Goal: Task Accomplishment & Management: Use online tool/utility

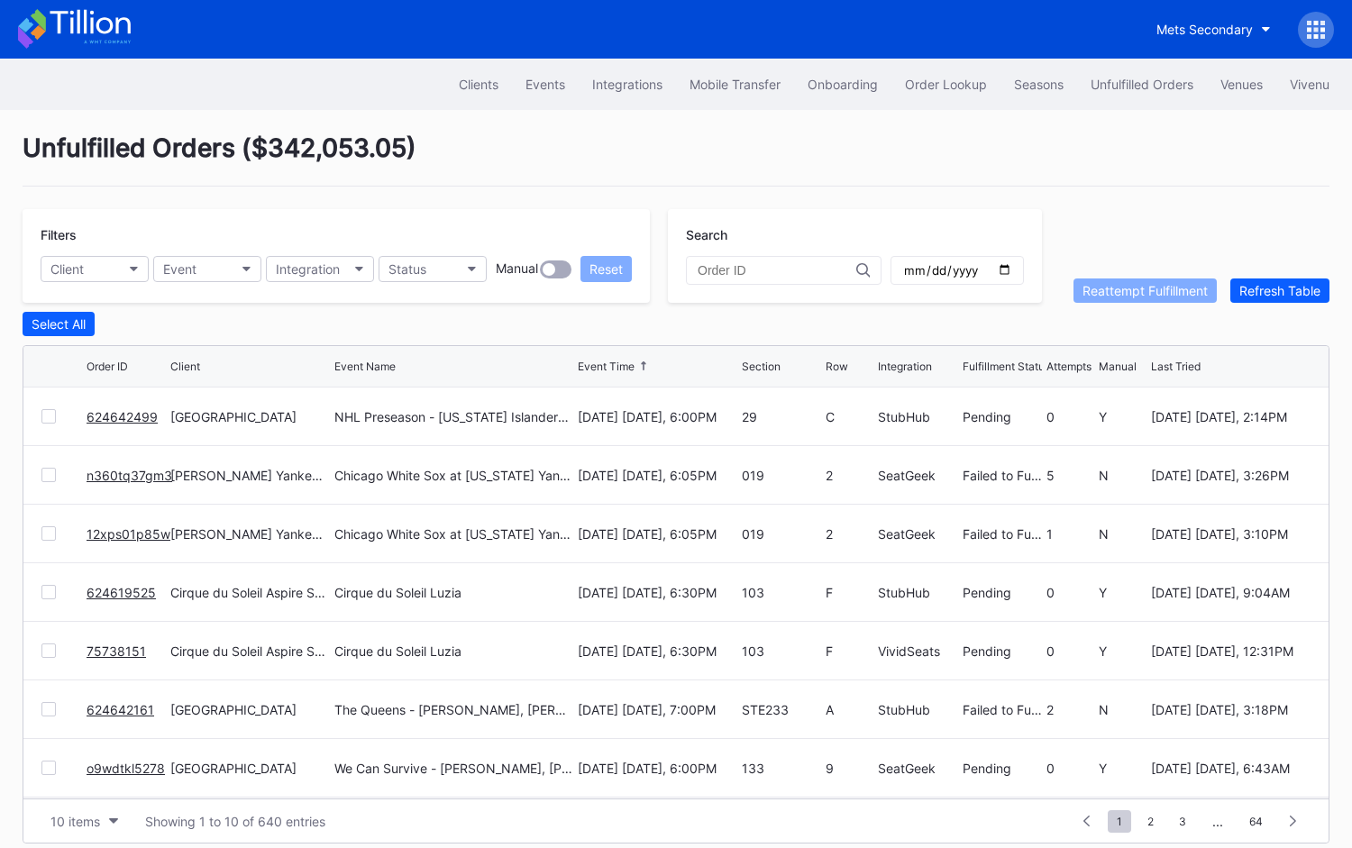
scroll to position [14, 0]
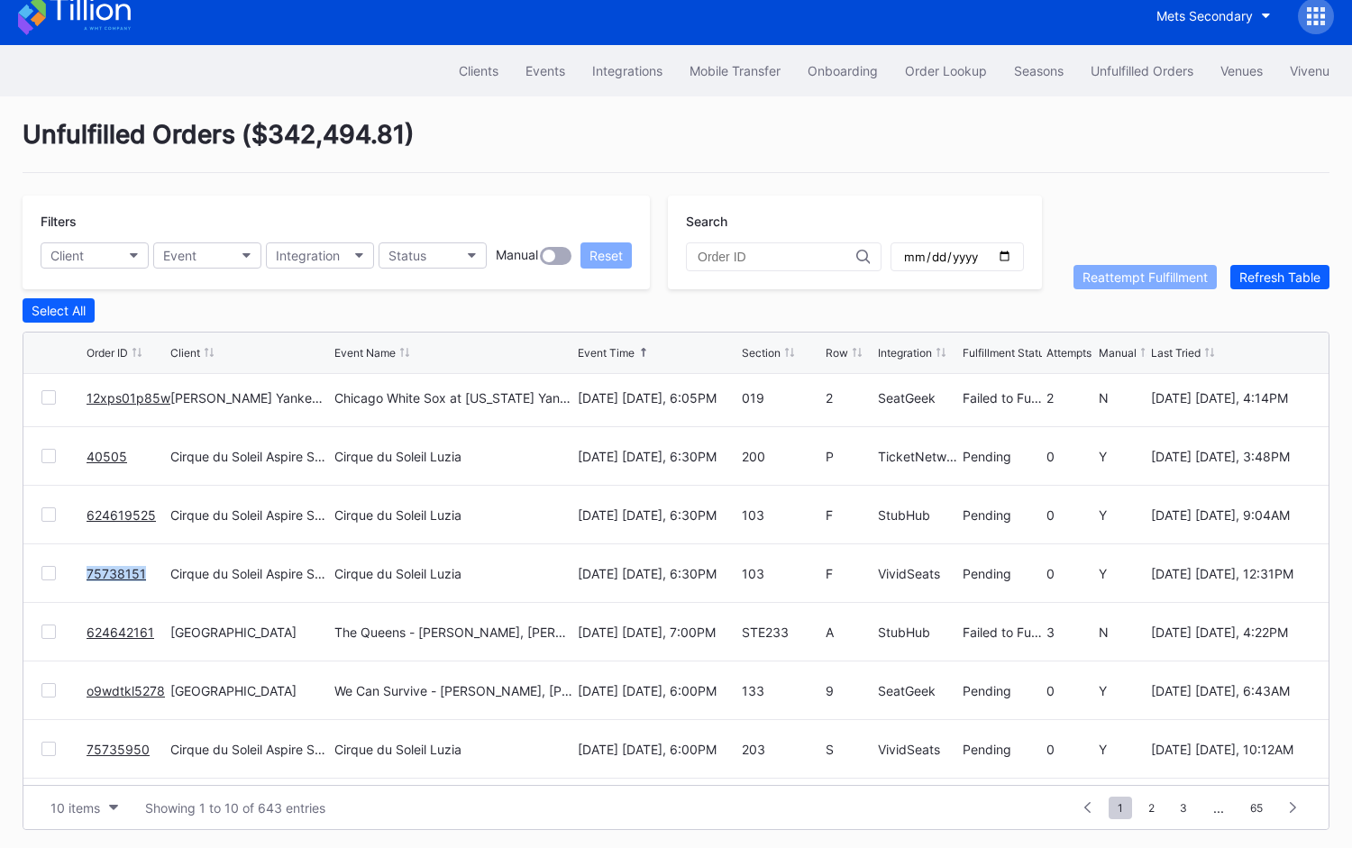
scroll to position [174, 0]
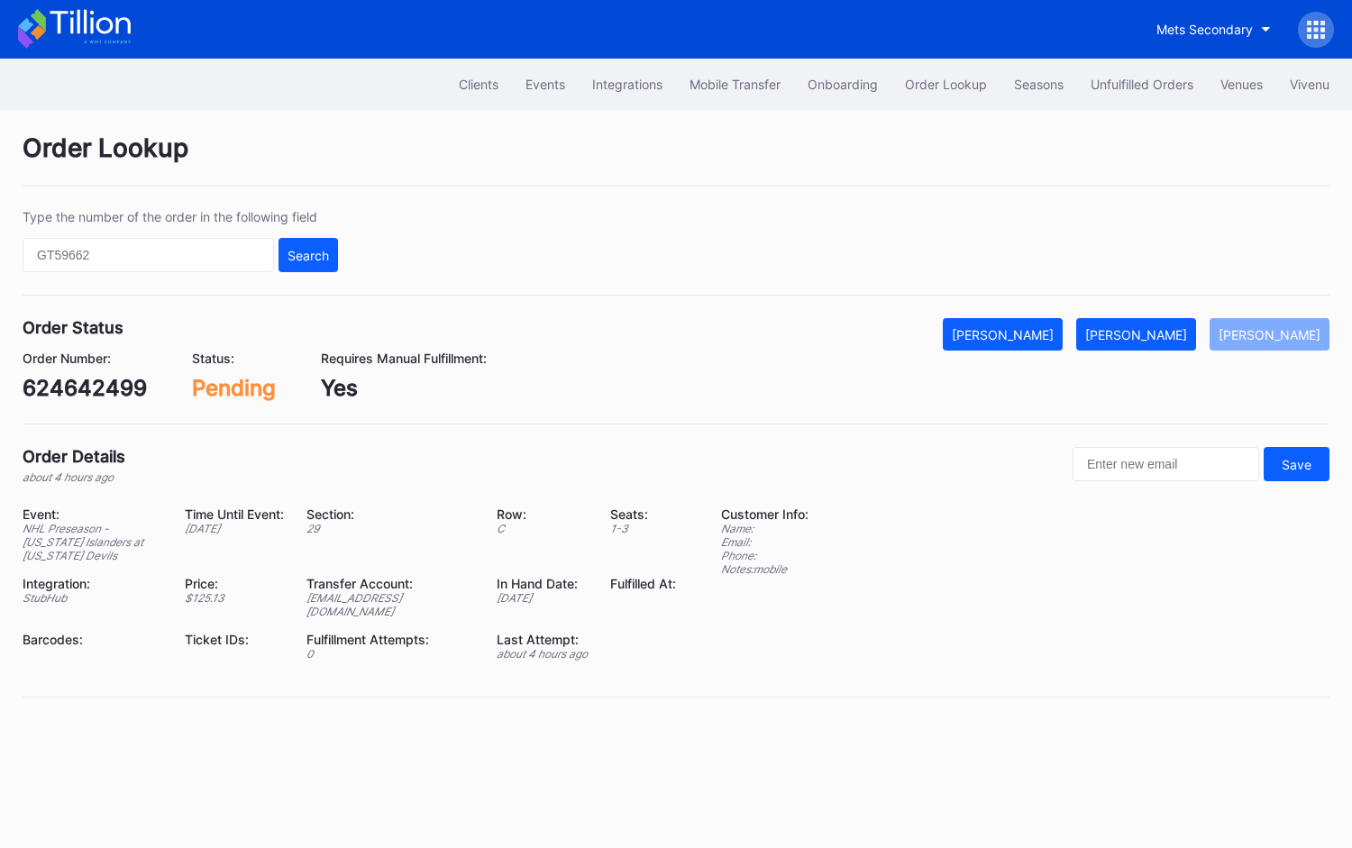
click at [92, 389] on div "624642499" at bounding box center [85, 388] width 124 height 26
copy div "624642499"
click at [1165, 323] on button "Mark Fulfilled" at bounding box center [1136, 334] width 120 height 32
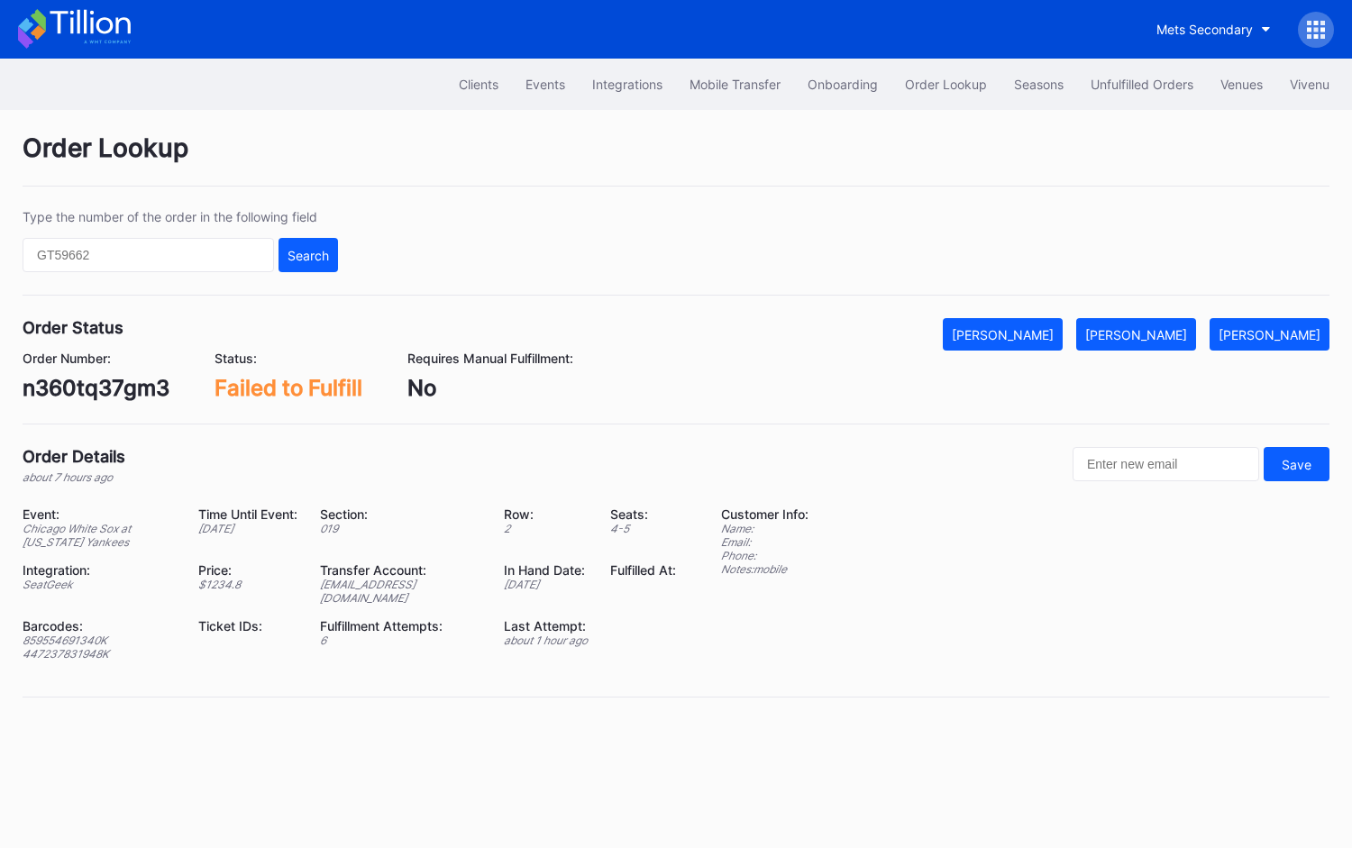
click at [83, 381] on div "n360tq37gm3" at bounding box center [96, 388] width 147 height 26
copy div "n360tq37gm3"
click at [108, 386] on div "n360tq37gm3" at bounding box center [96, 388] width 147 height 26
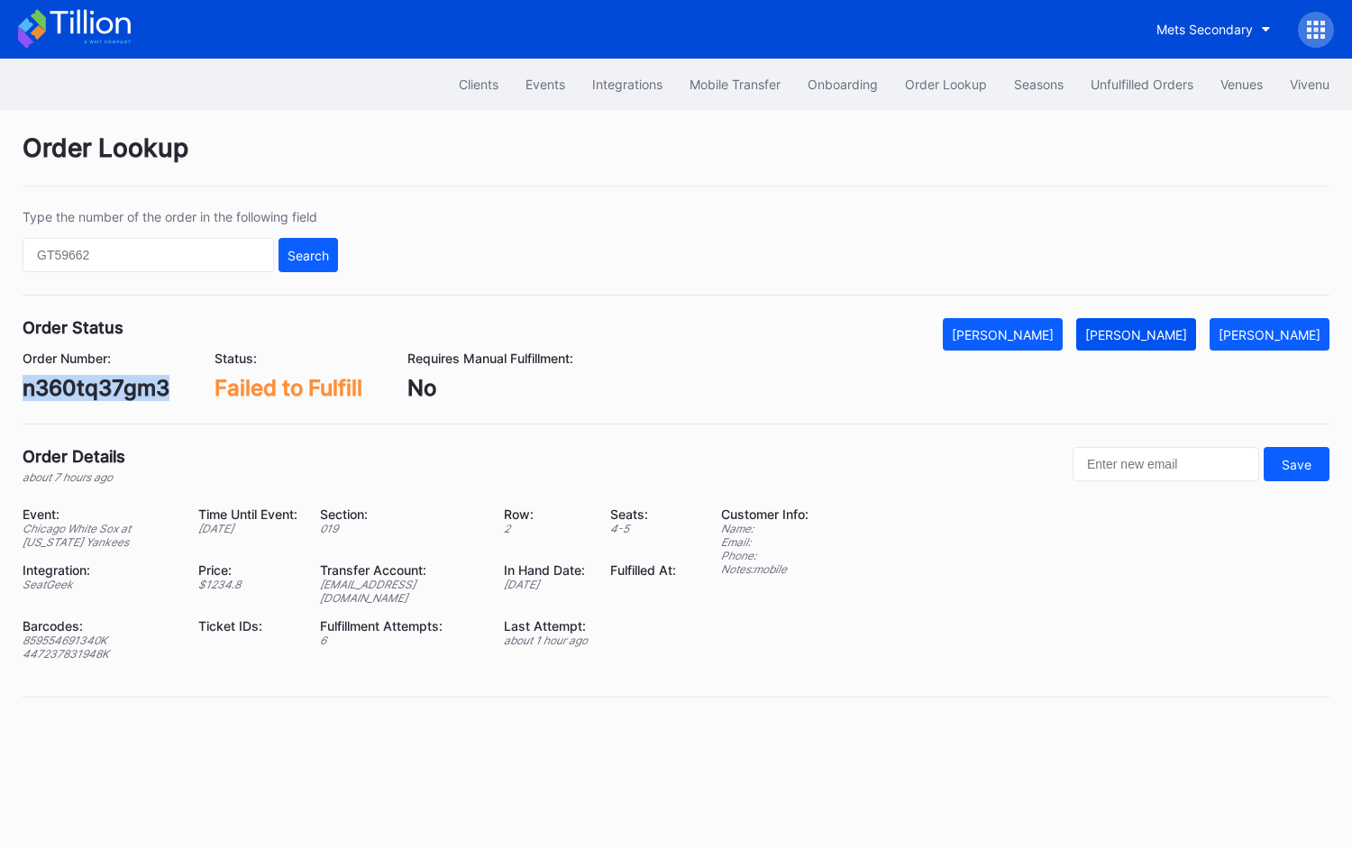
click at [1171, 332] on div "Mark Fulfilled" at bounding box center [1136, 334] width 102 height 15
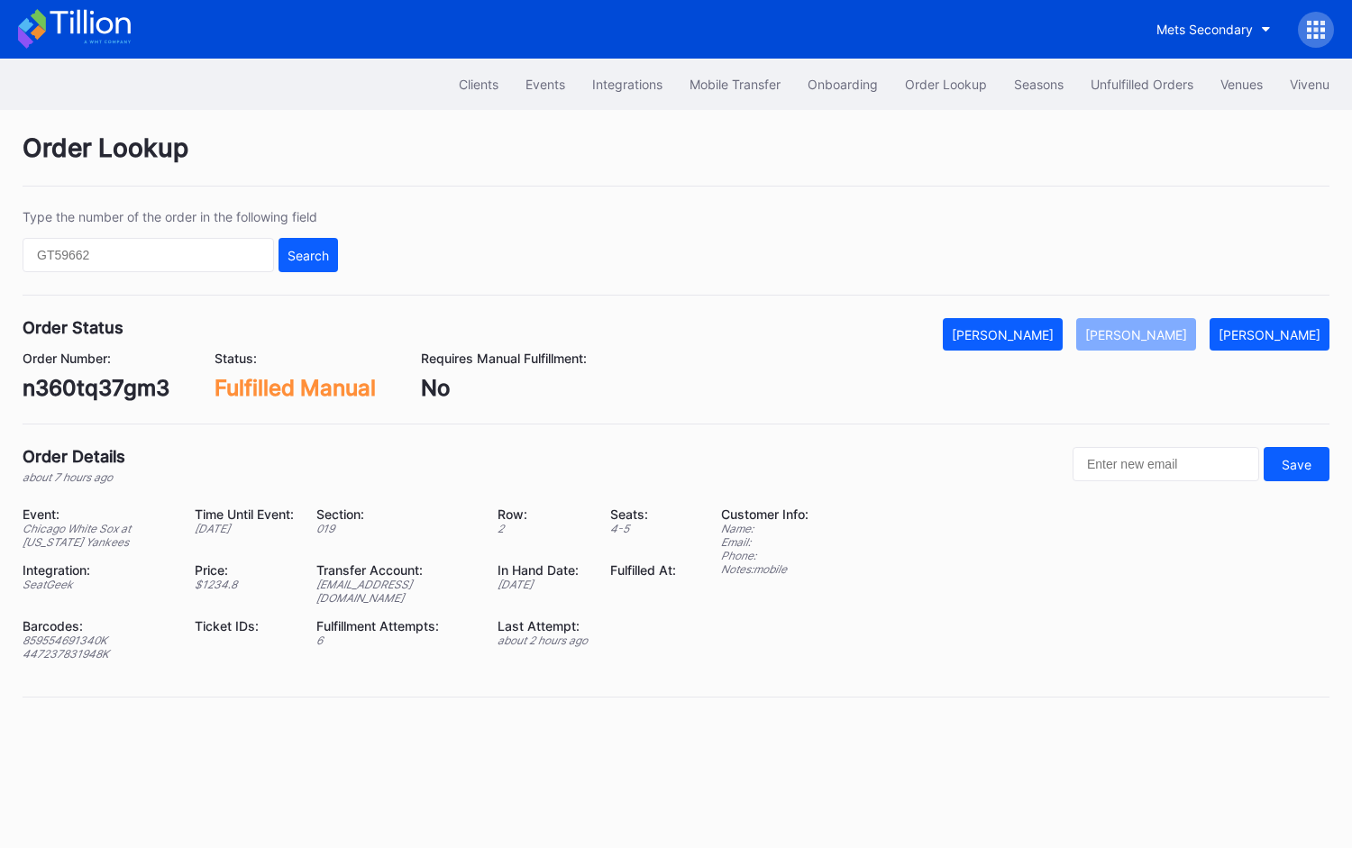
click at [90, 633] on div "859554691340K" at bounding box center [98, 640] width 150 height 14
copy div "859554691340K"
click at [70, 647] on div "447237831948K" at bounding box center [98, 654] width 150 height 14
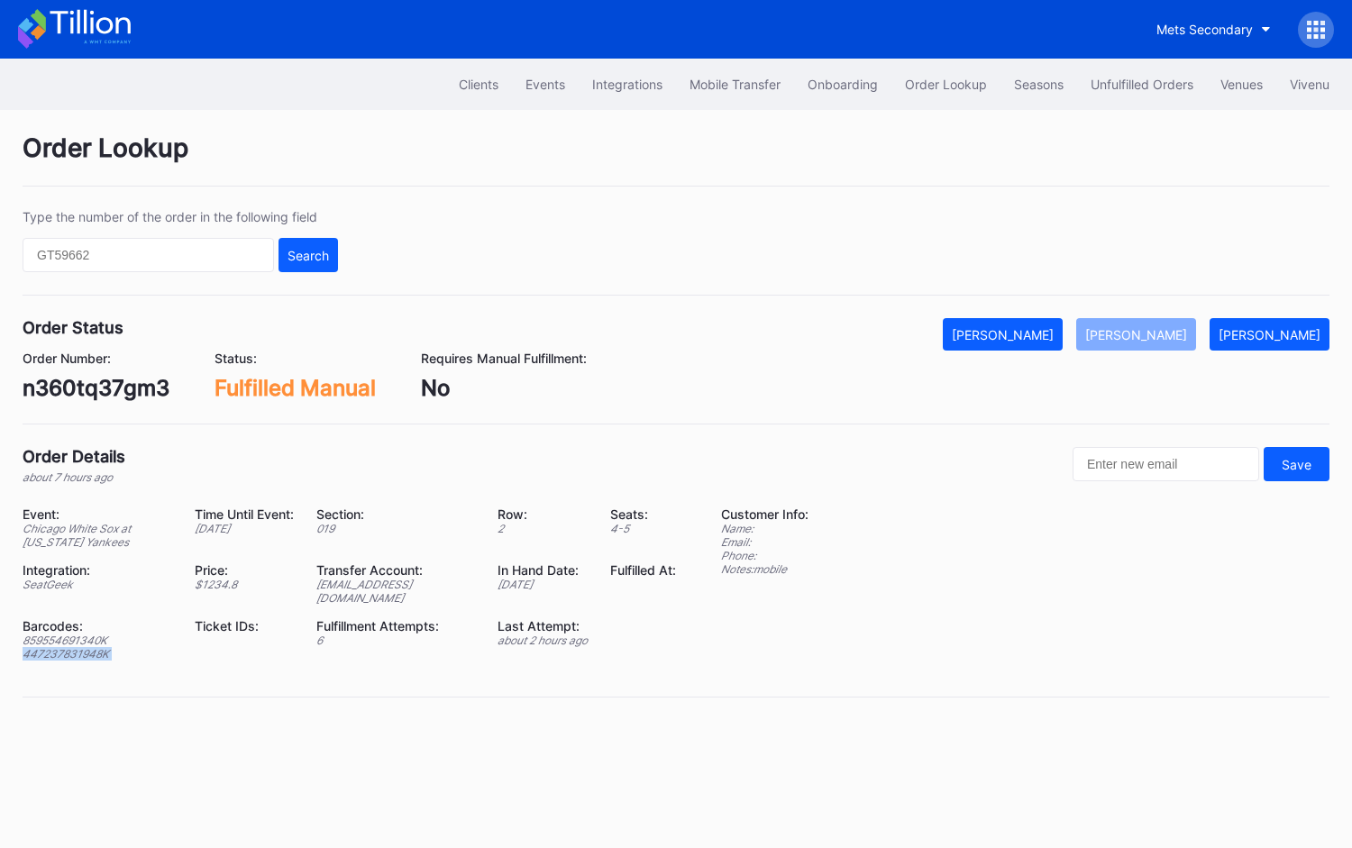
click at [70, 647] on div "447237831948K" at bounding box center [98, 654] width 150 height 14
copy div "447237831948K"
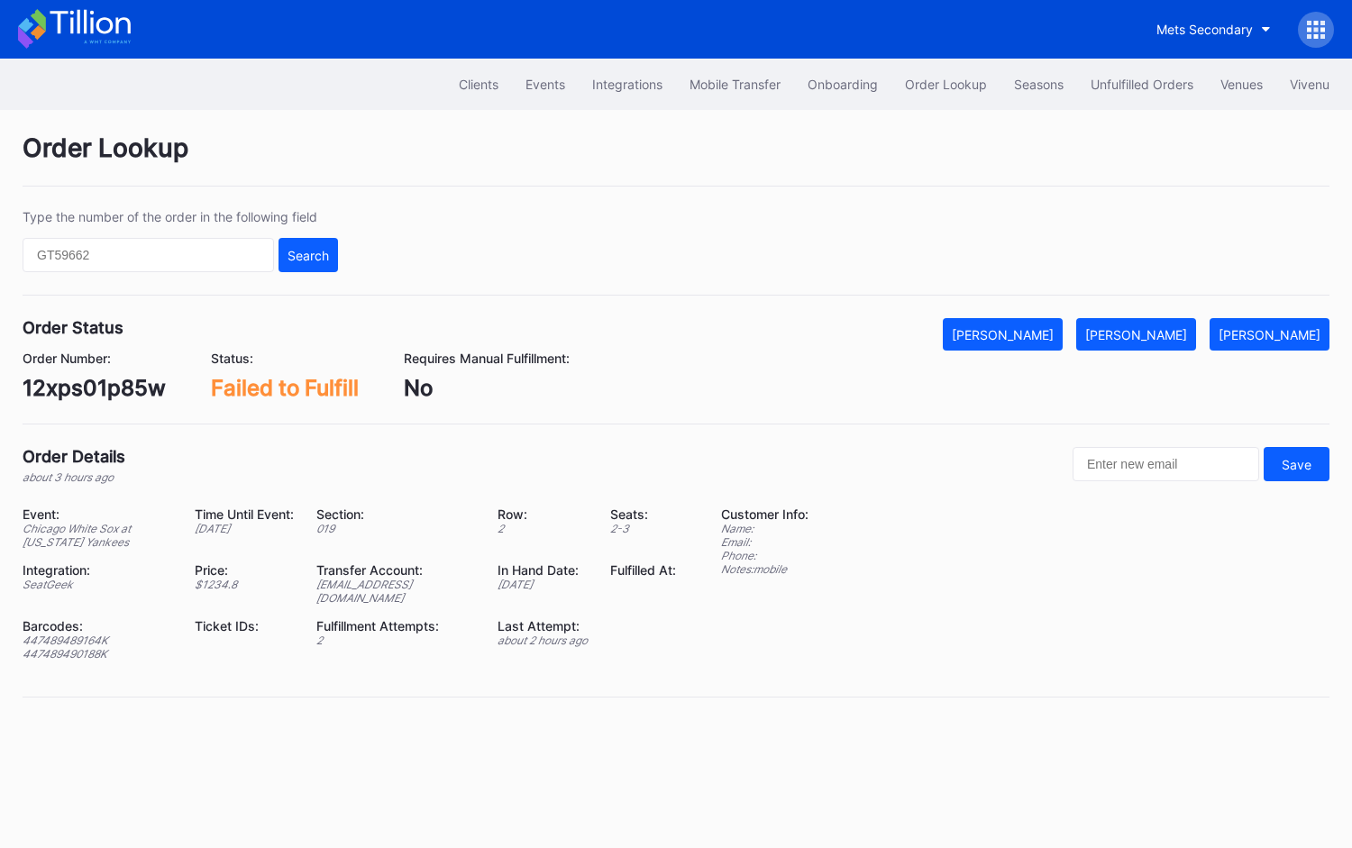
click at [105, 382] on div "12xps01p85w" at bounding box center [94, 388] width 143 height 26
copy div "12xps01p85w"
click at [1151, 328] on div "Mark Fulfilled" at bounding box center [1136, 334] width 102 height 15
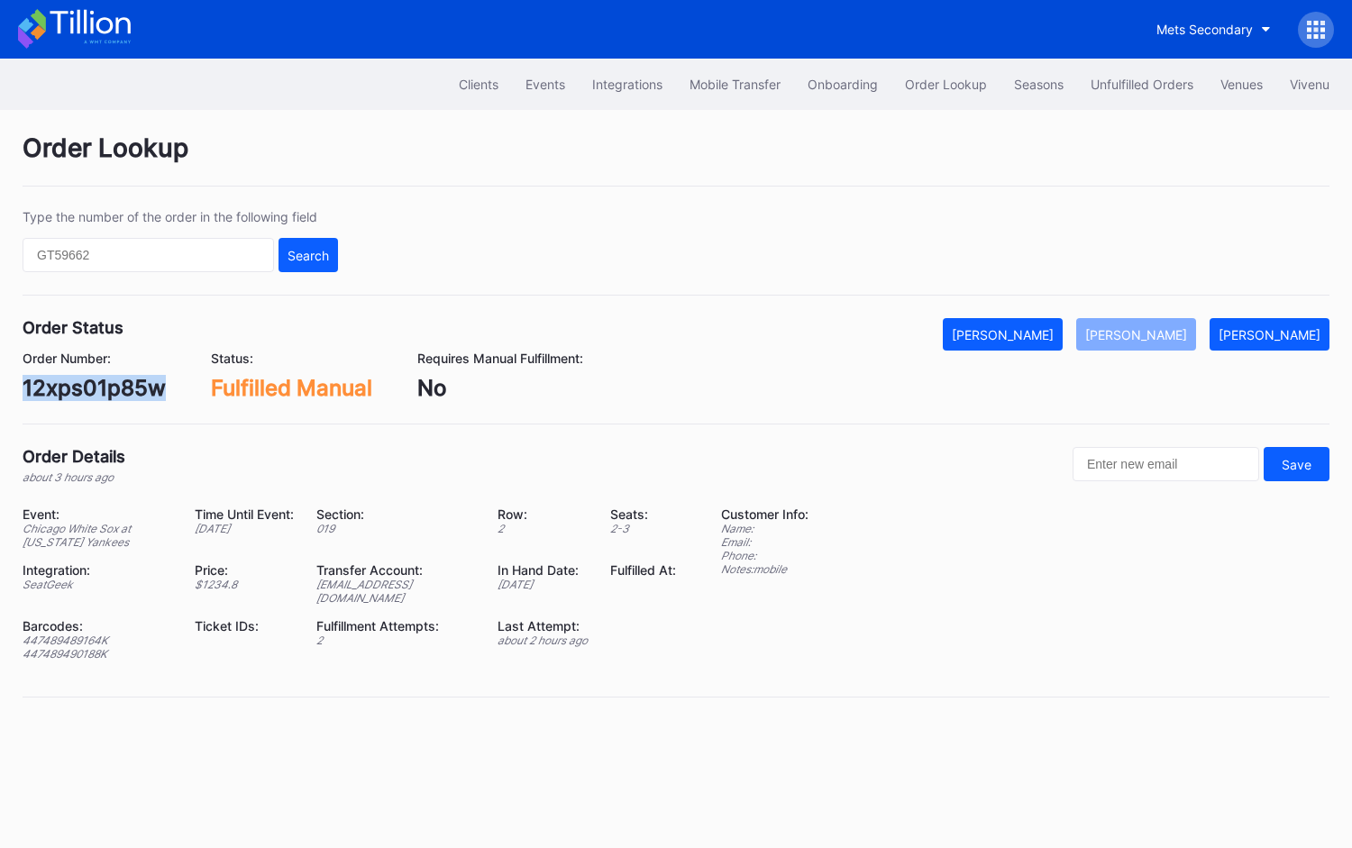
click at [91, 633] on div "447489489164K" at bounding box center [98, 640] width 150 height 14
copy div "447489489164K"
click at [53, 647] on div "447489490188K" at bounding box center [98, 654] width 150 height 14
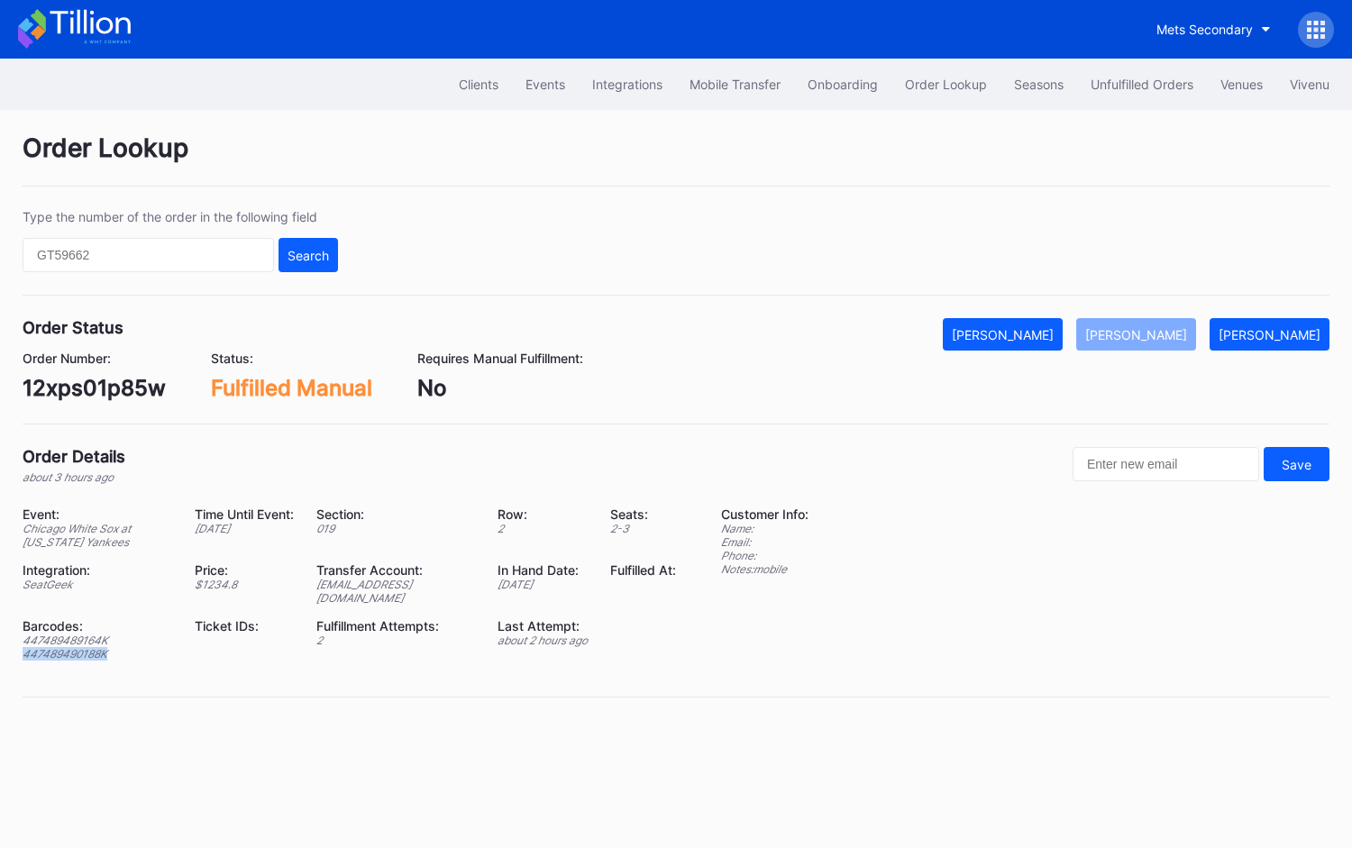
click at [53, 647] on div "447489490188K" at bounding box center [98, 654] width 150 height 14
copy div "447489490188K"
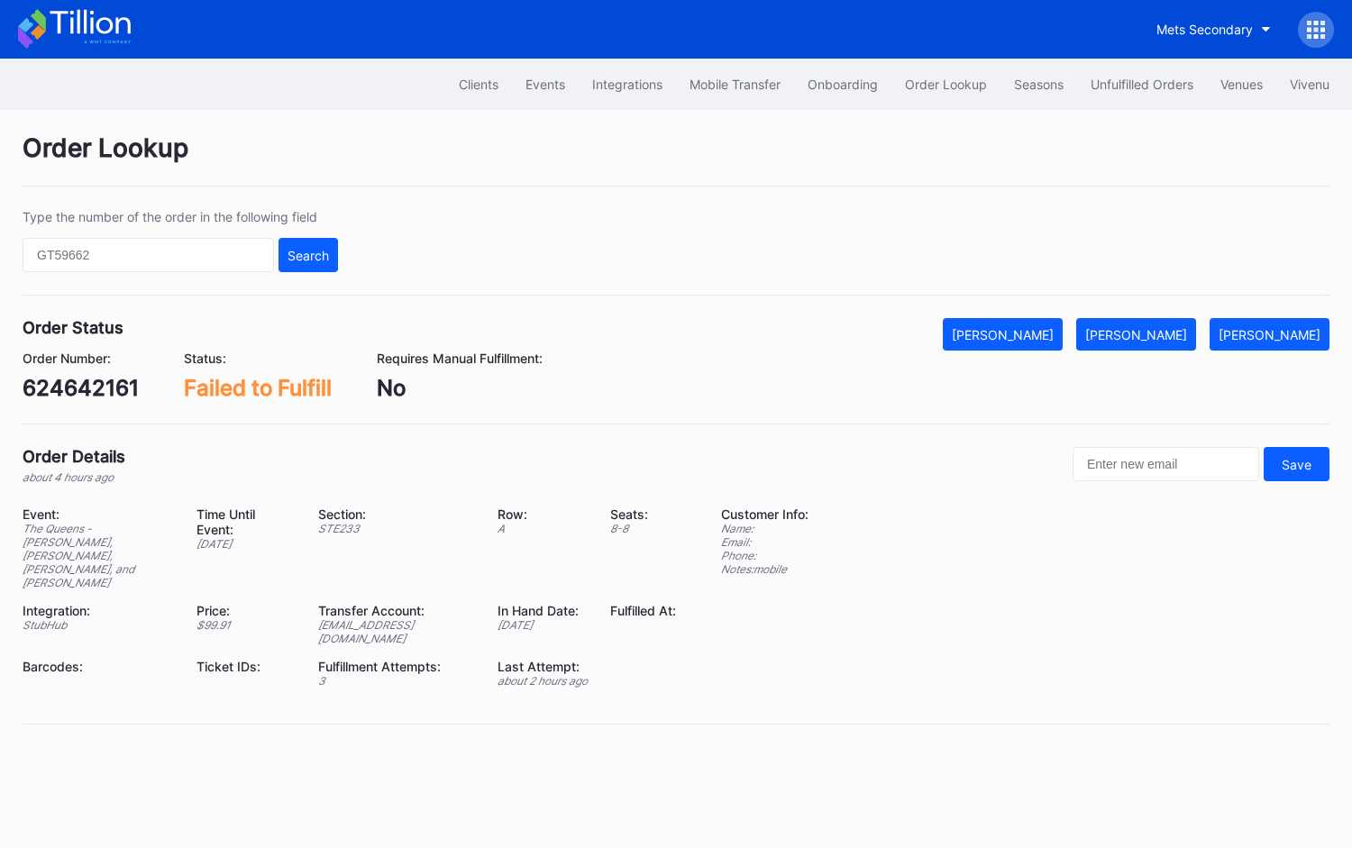
click at [105, 381] on div "624642161" at bounding box center [81, 388] width 116 height 26
copy div "624642161"
click at [1175, 335] on div "[PERSON_NAME]" at bounding box center [1136, 334] width 102 height 15
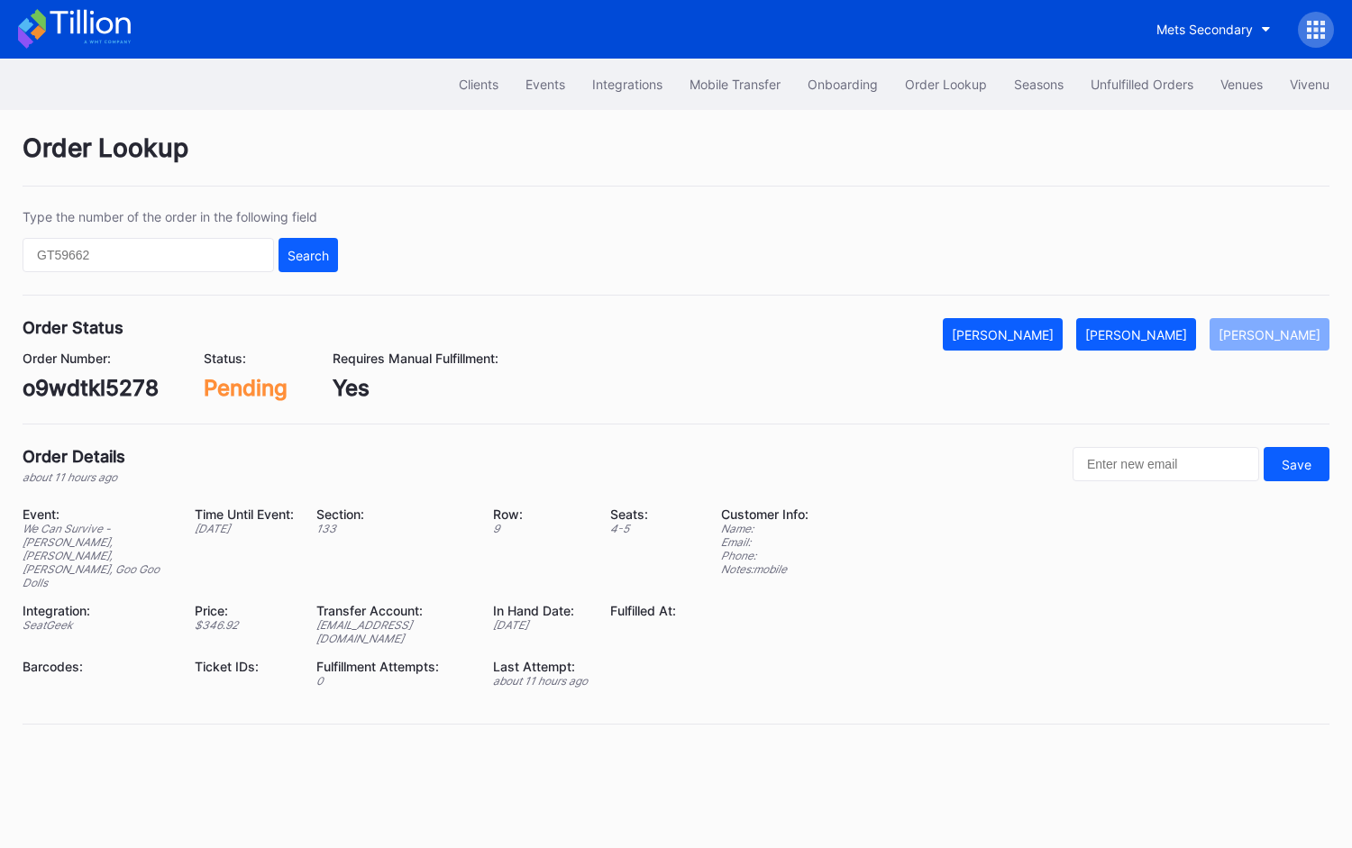
click at [100, 389] on div "o9wdtkl5278" at bounding box center [91, 388] width 136 height 26
copy div "o9wdtkl5278"
click at [1168, 328] on div "[PERSON_NAME]" at bounding box center [1136, 334] width 102 height 15
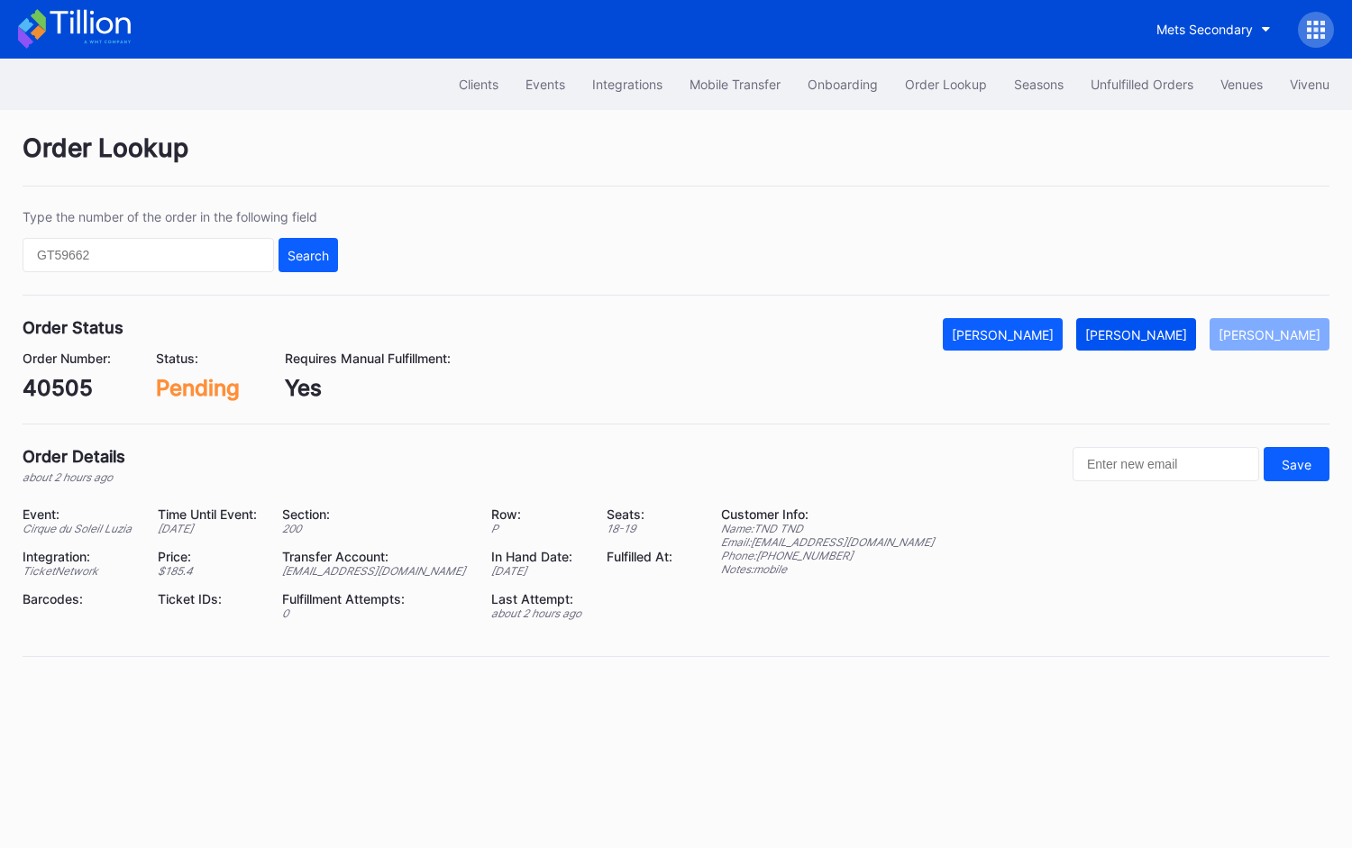
click at [1180, 342] on button "[PERSON_NAME]" at bounding box center [1136, 334] width 120 height 32
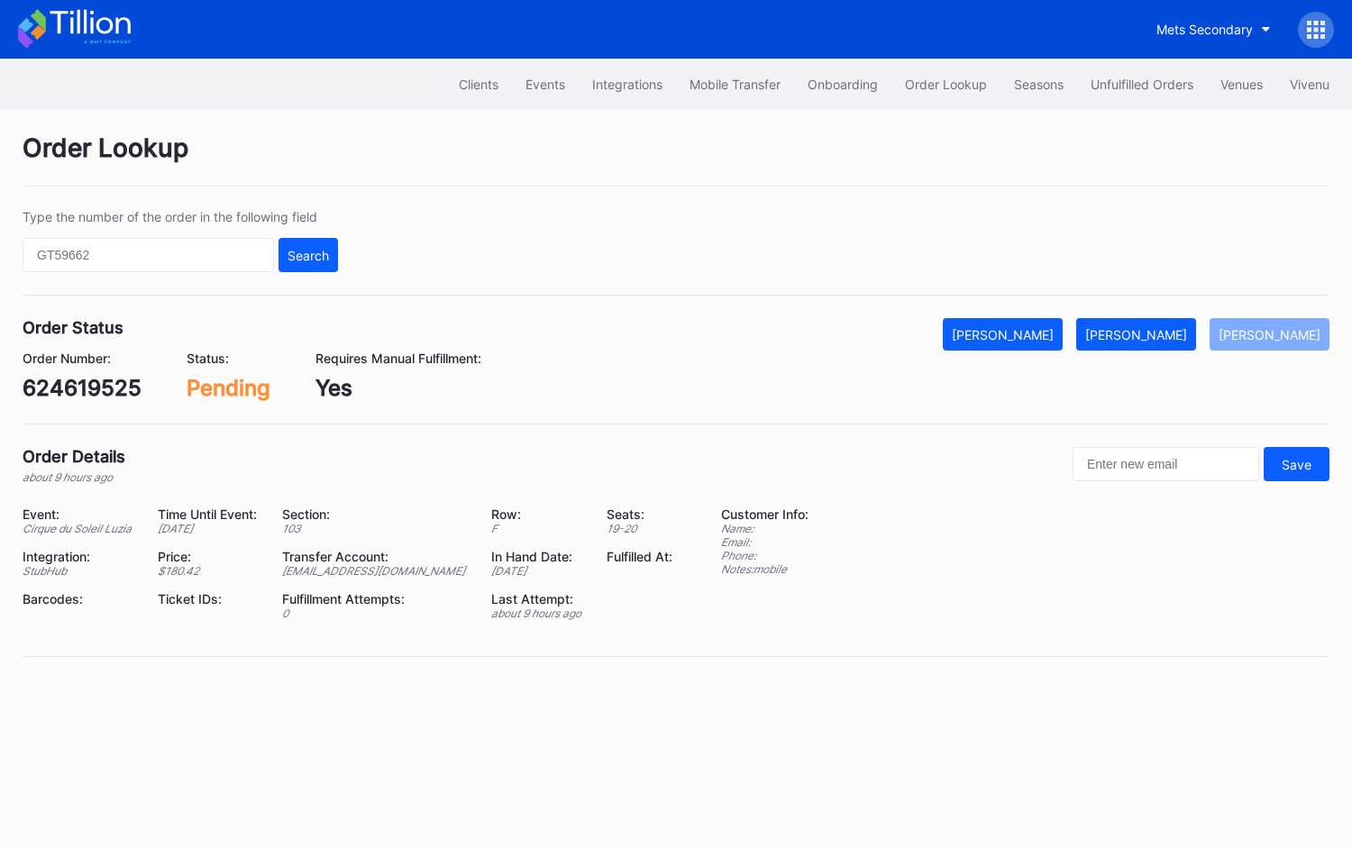
click at [95, 383] on div "624619525" at bounding box center [82, 388] width 119 height 26
copy div "624619525"
click at [1156, 323] on button "[PERSON_NAME]" at bounding box center [1136, 334] width 120 height 32
click at [95, 390] on div "75738151" at bounding box center [72, 388] width 99 height 26
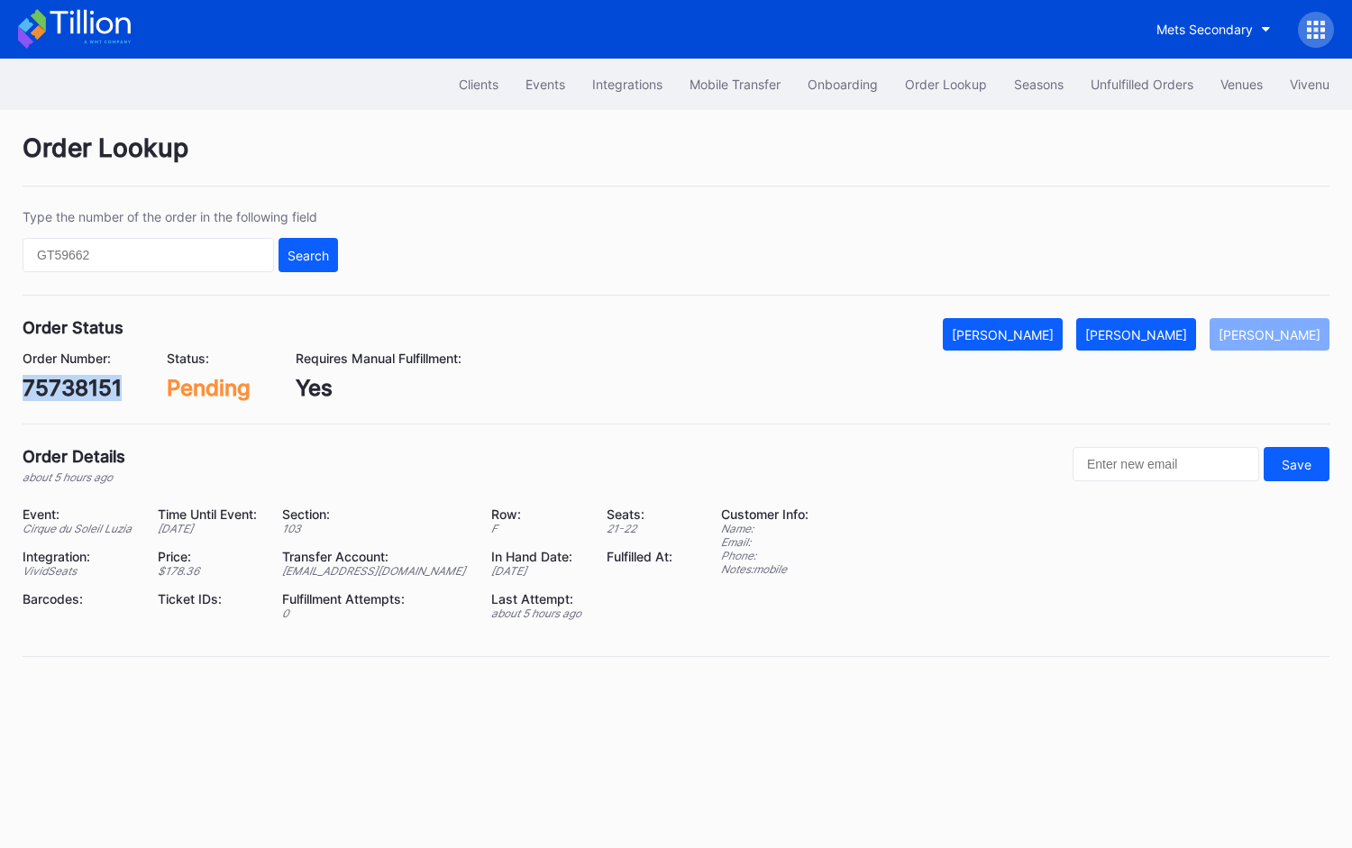
click at [95, 390] on div "75738151" at bounding box center [72, 388] width 99 height 26
copy div "75738151"
click at [1175, 333] on div "[PERSON_NAME]" at bounding box center [1136, 334] width 102 height 15
click at [90, 388] on div "75735950" at bounding box center [76, 388] width 107 height 26
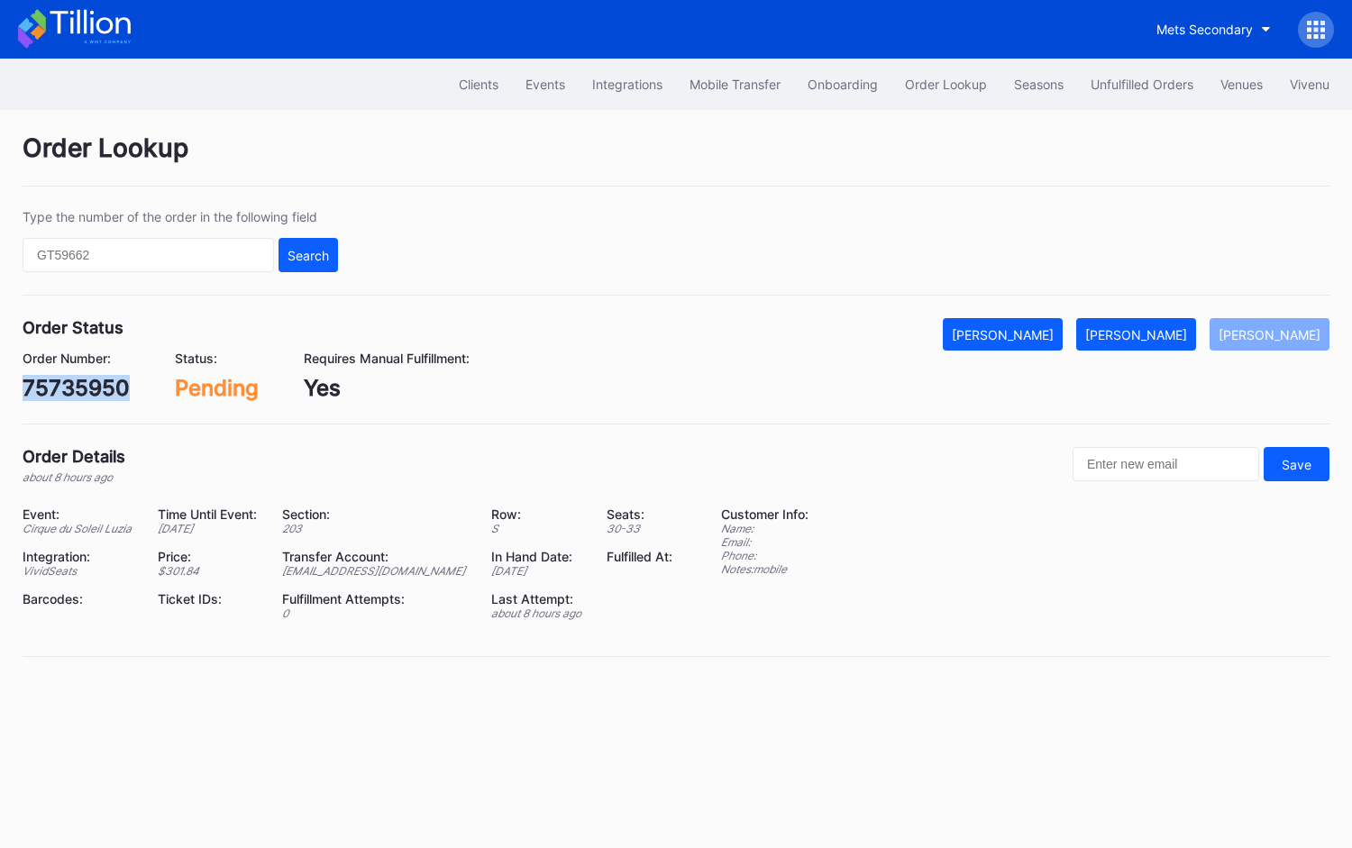
copy div "75735950"
click at [1171, 334] on div "[PERSON_NAME]" at bounding box center [1136, 334] width 102 height 15
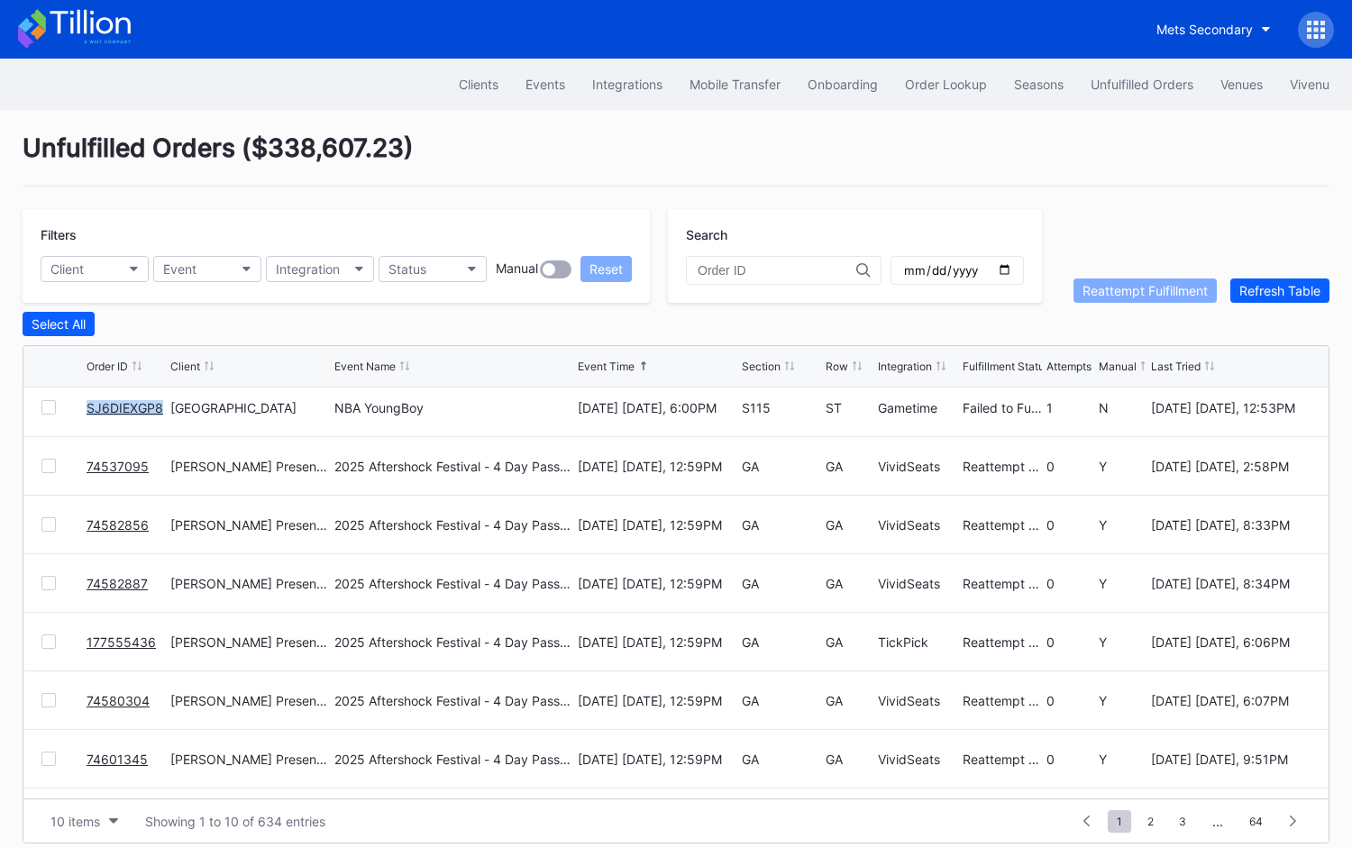
scroll to position [174, 0]
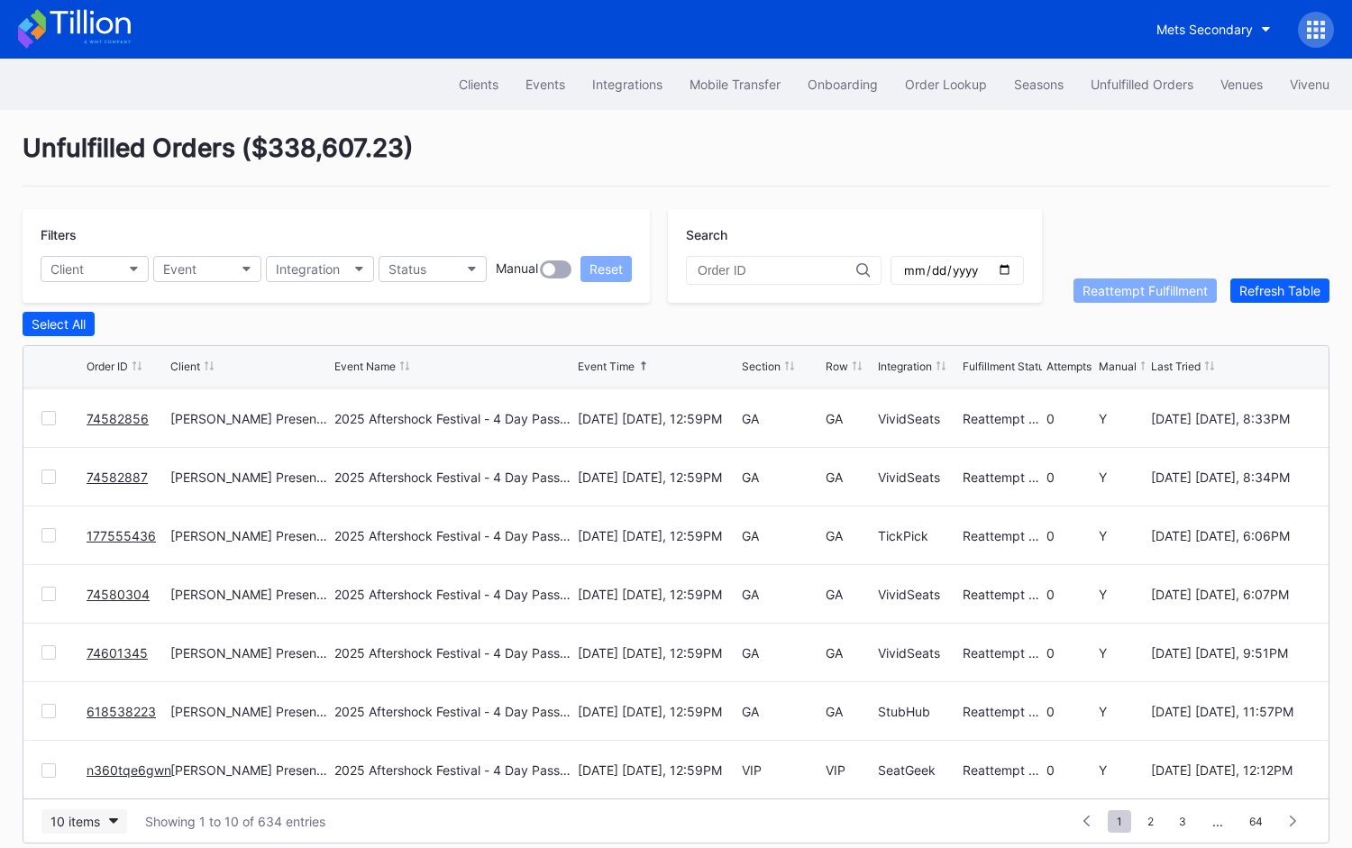
click at [86, 814] on div "10 items" at bounding box center [75, 821] width 50 height 15
click at [90, 701] on div "50 items" at bounding box center [80, 704] width 51 height 15
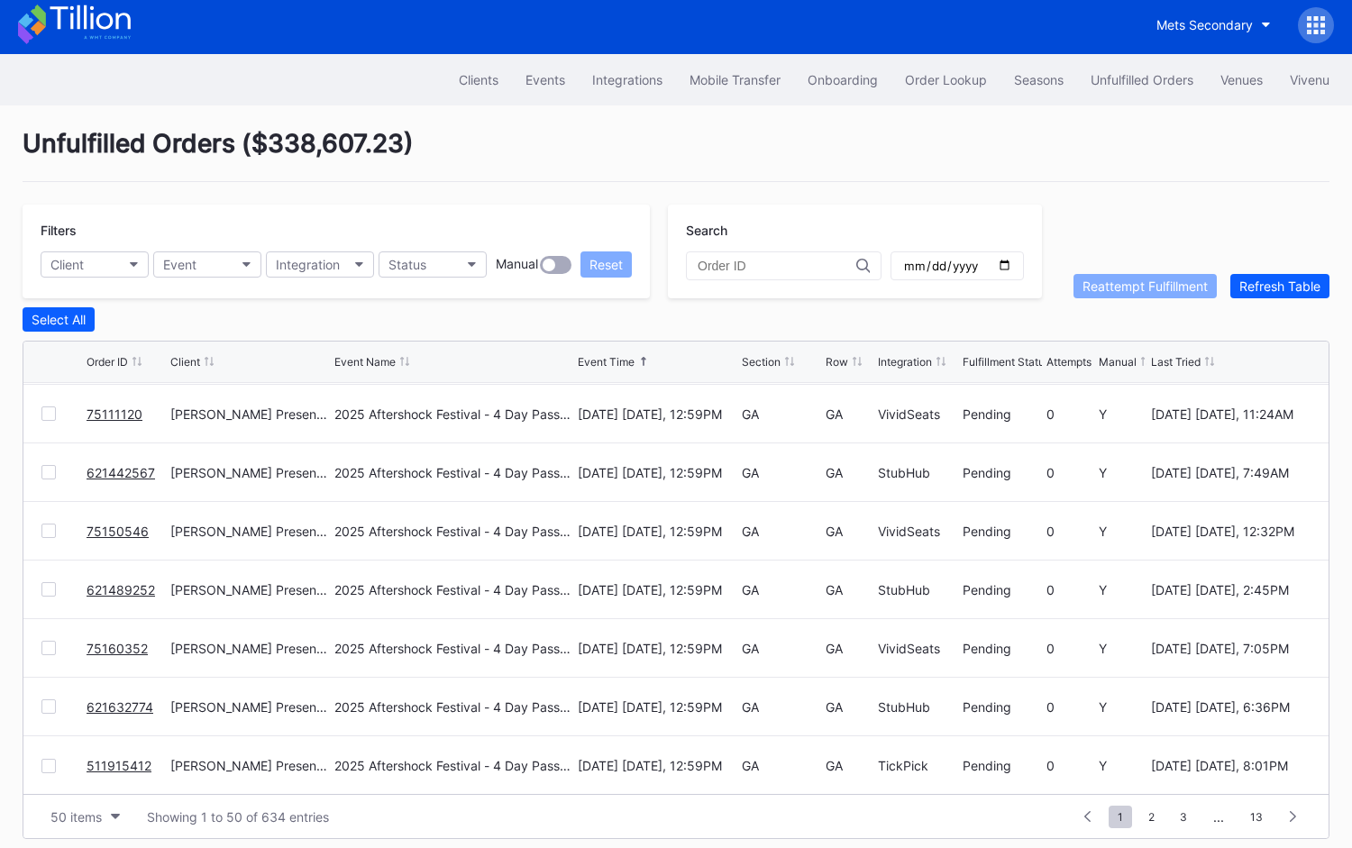
scroll to position [14, 0]
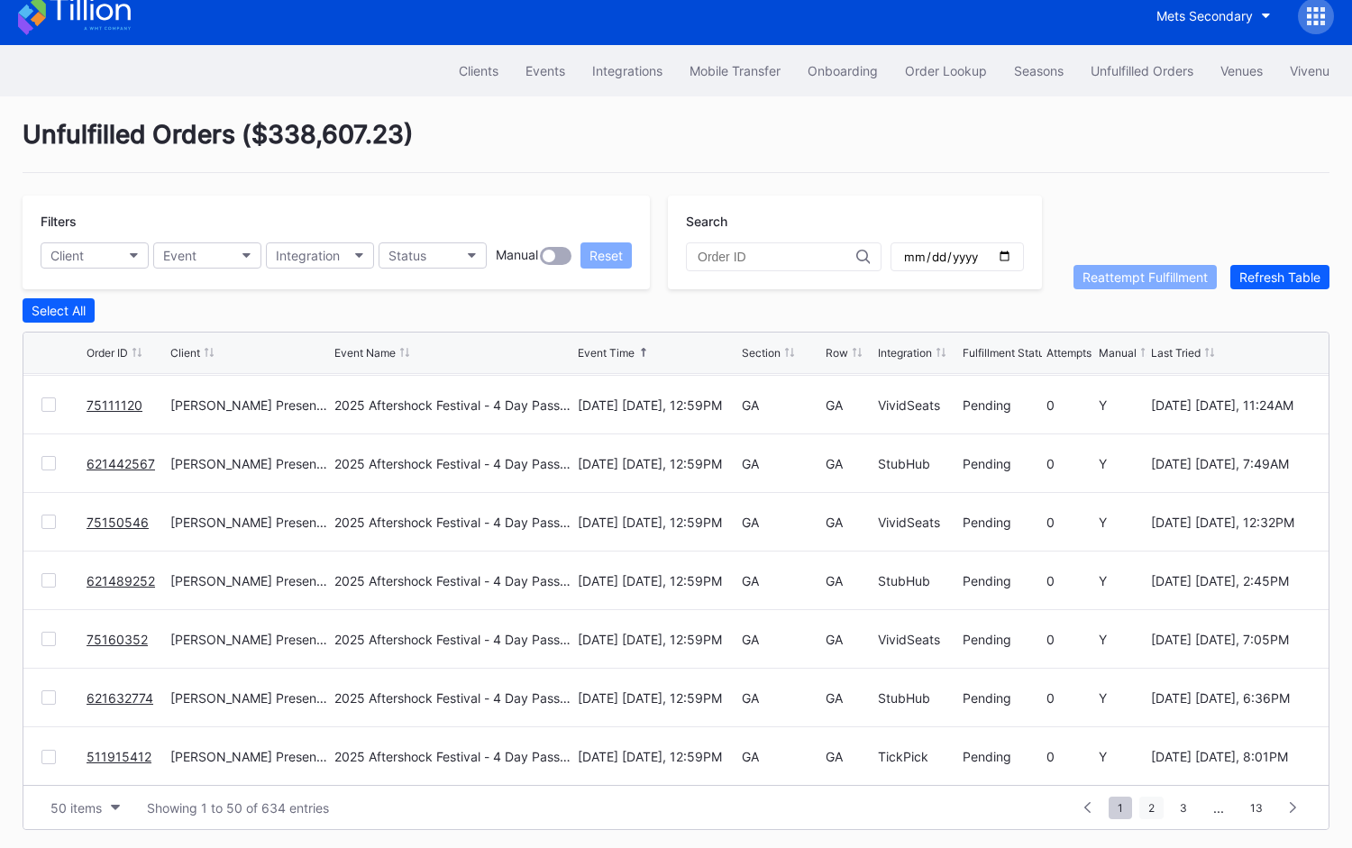
click at [1148, 804] on span "2" at bounding box center [1151, 808] width 24 height 23
click at [1089, 800] on span "1" at bounding box center [1087, 808] width 23 height 23
click at [118, 396] on link "624654594" at bounding box center [123, 403] width 72 height 15
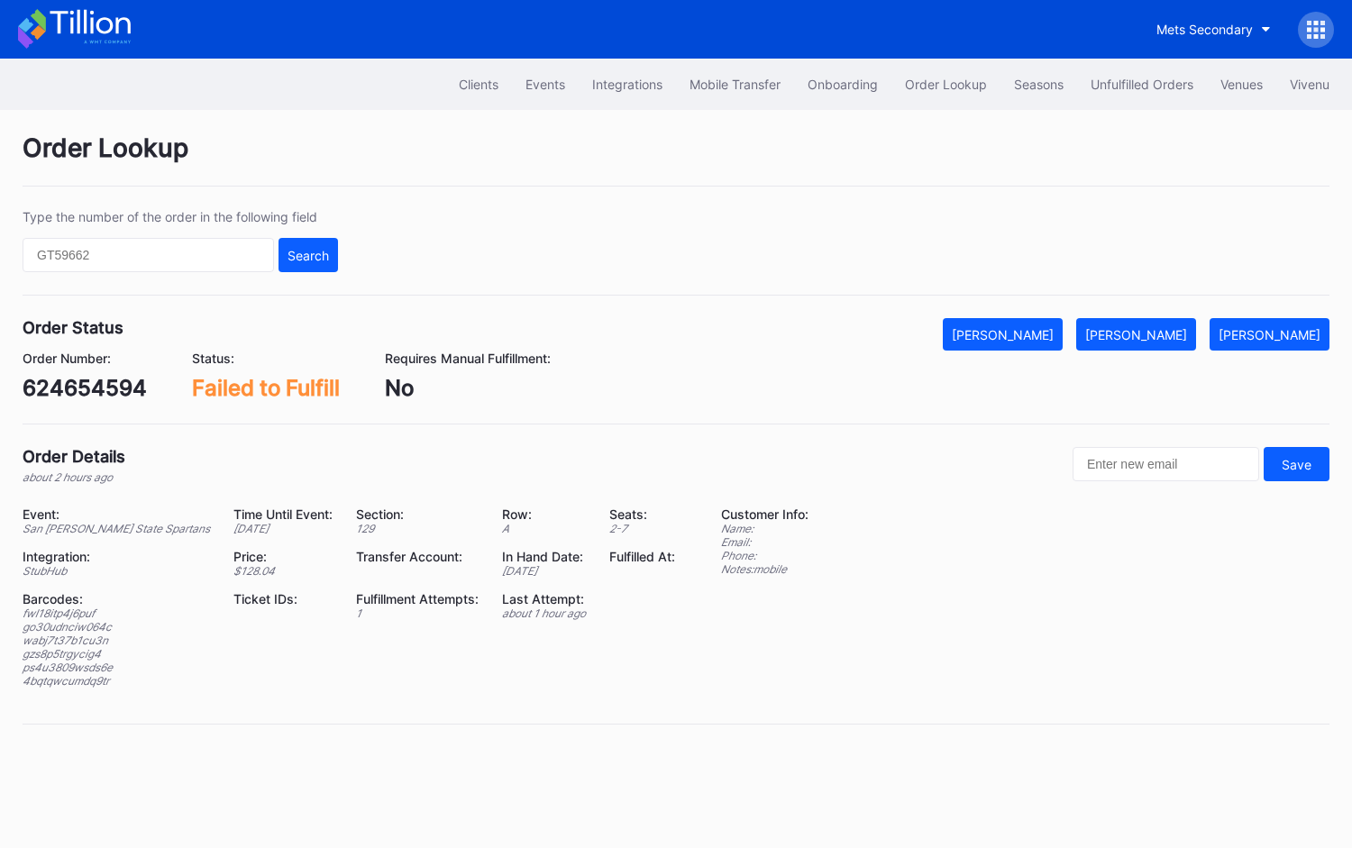
click at [98, 385] on div "624654594" at bounding box center [85, 388] width 124 height 26
copy div "624654594"
click at [1180, 330] on div "Mark Fulfilled" at bounding box center [1136, 334] width 102 height 15
click at [1143, 62] on div "Clients Events Integrations Mobile Transfer Onboarding Order Lookup Seasons Unf…" at bounding box center [676, 84] width 1352 height 51
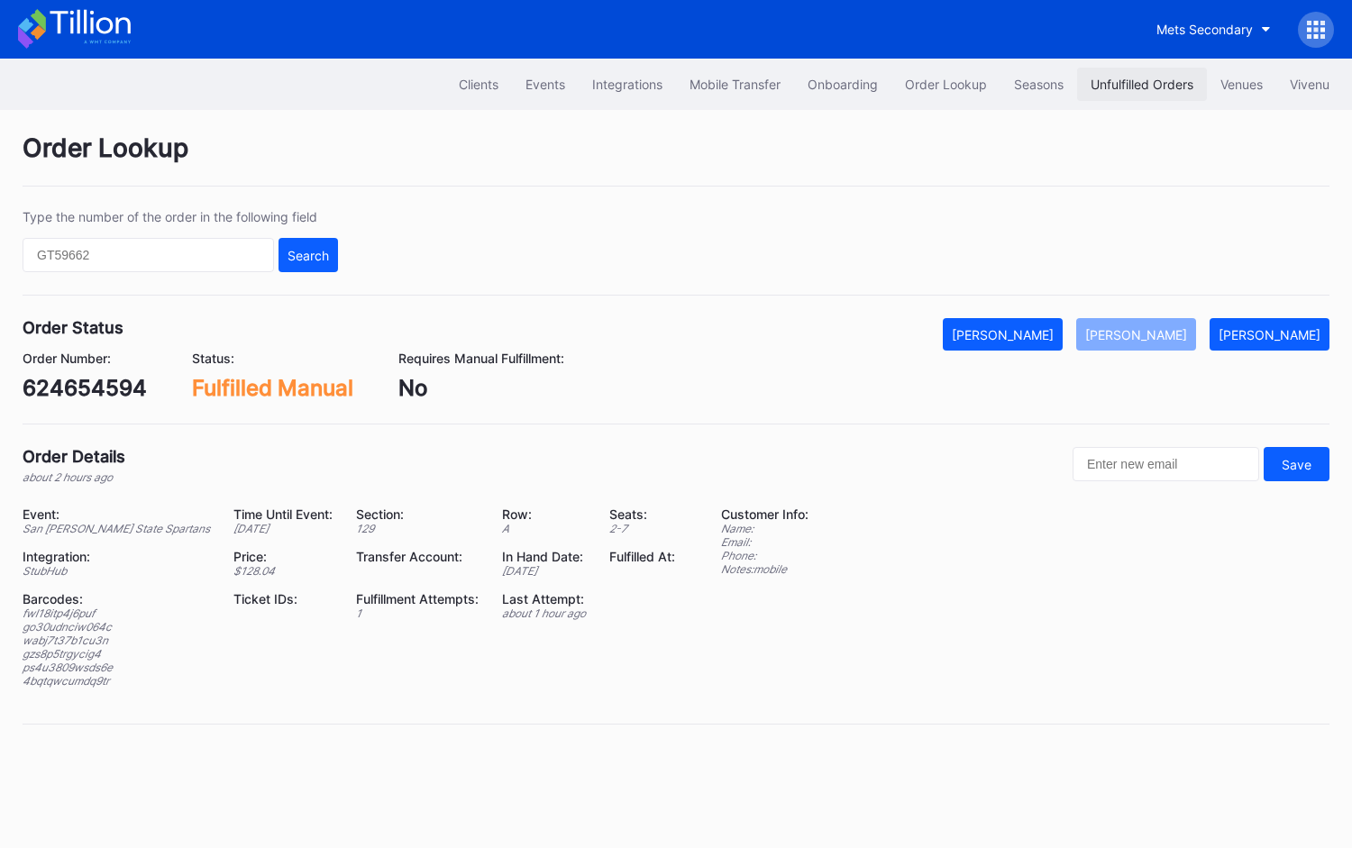
click at [1135, 84] on div "Unfulfilled Orders" at bounding box center [1141, 84] width 103 height 15
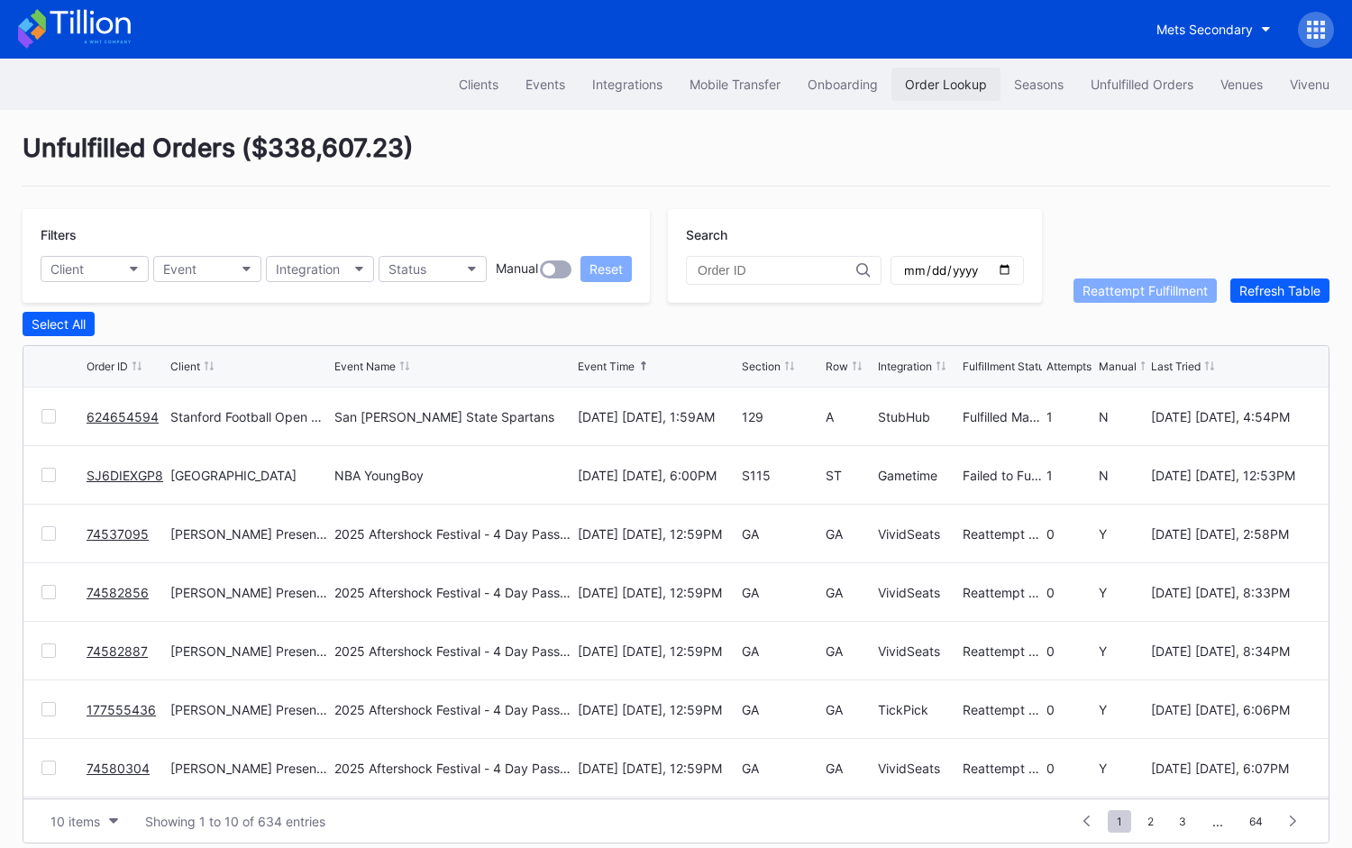
click at [936, 69] on button "Order Lookup" at bounding box center [945, 84] width 109 height 33
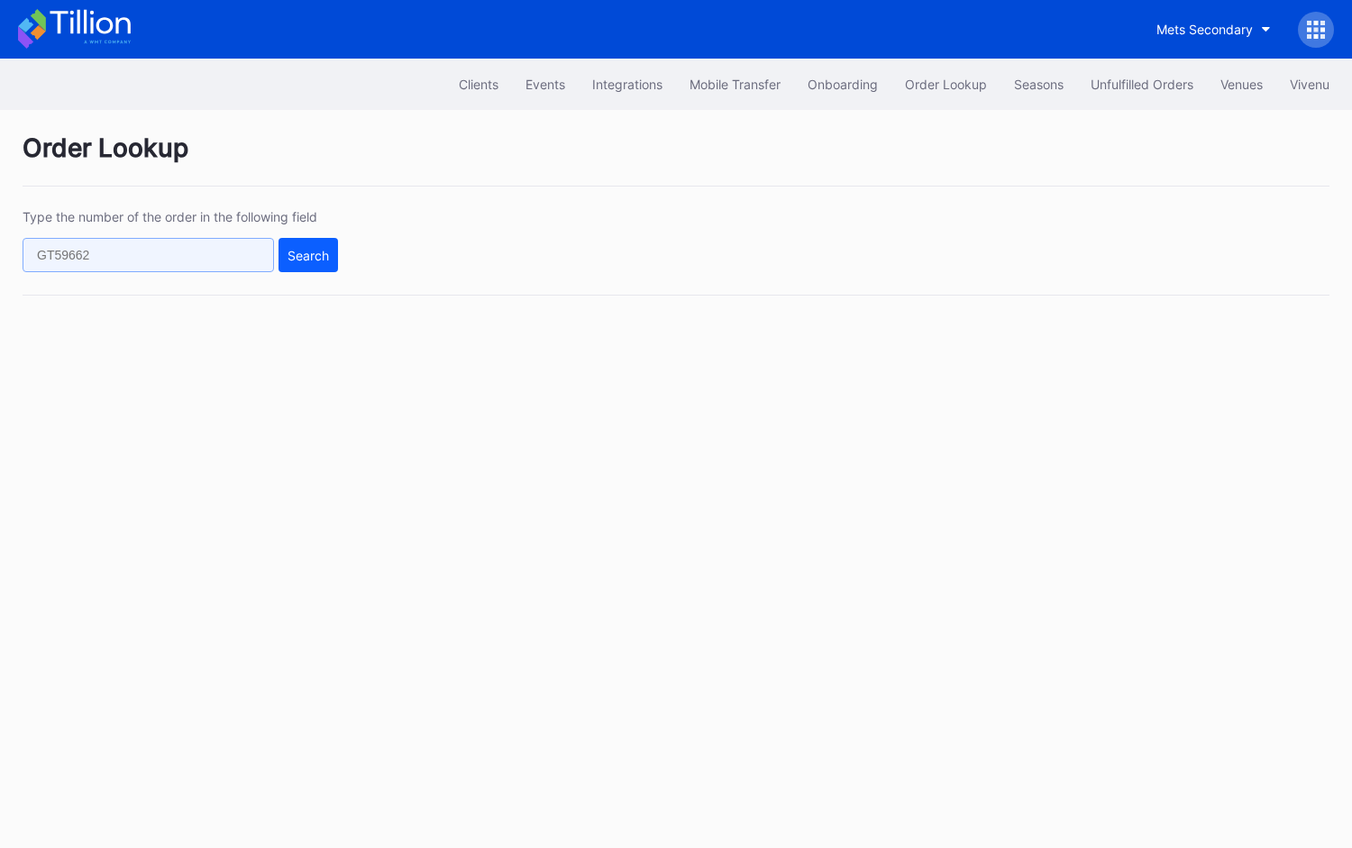
click at [225, 259] on input "text" at bounding box center [148, 255] width 251 height 34
paste input "624306837"
type input "624306837"
click at [313, 260] on div "Search" at bounding box center [307, 255] width 41 height 15
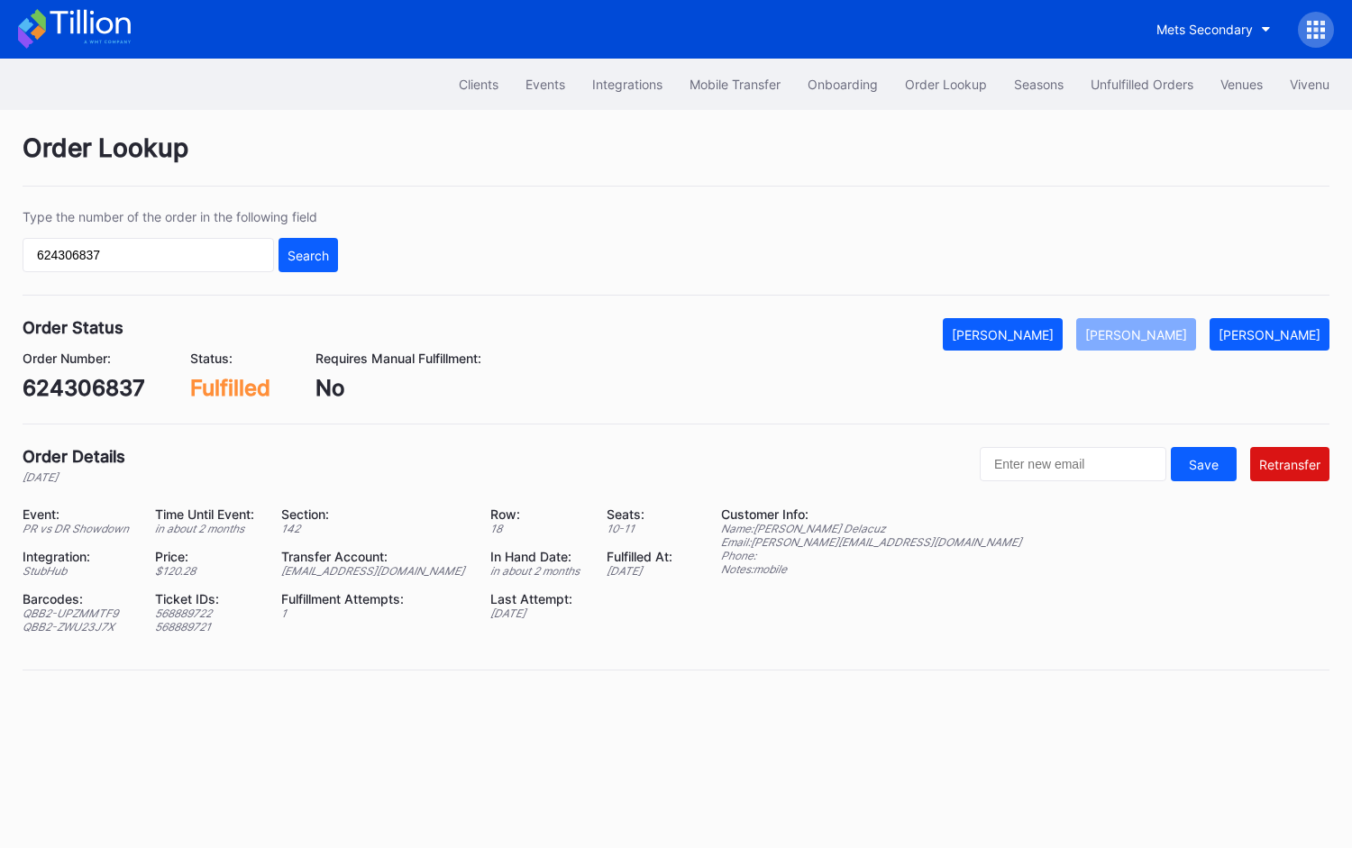
click at [430, 564] on div "ed-8158523@eventdynamic.com" at bounding box center [374, 571] width 187 height 14
copy div "ed-8158523@eventdynamic.com"
click at [98, 393] on div "624306837" at bounding box center [84, 388] width 123 height 26
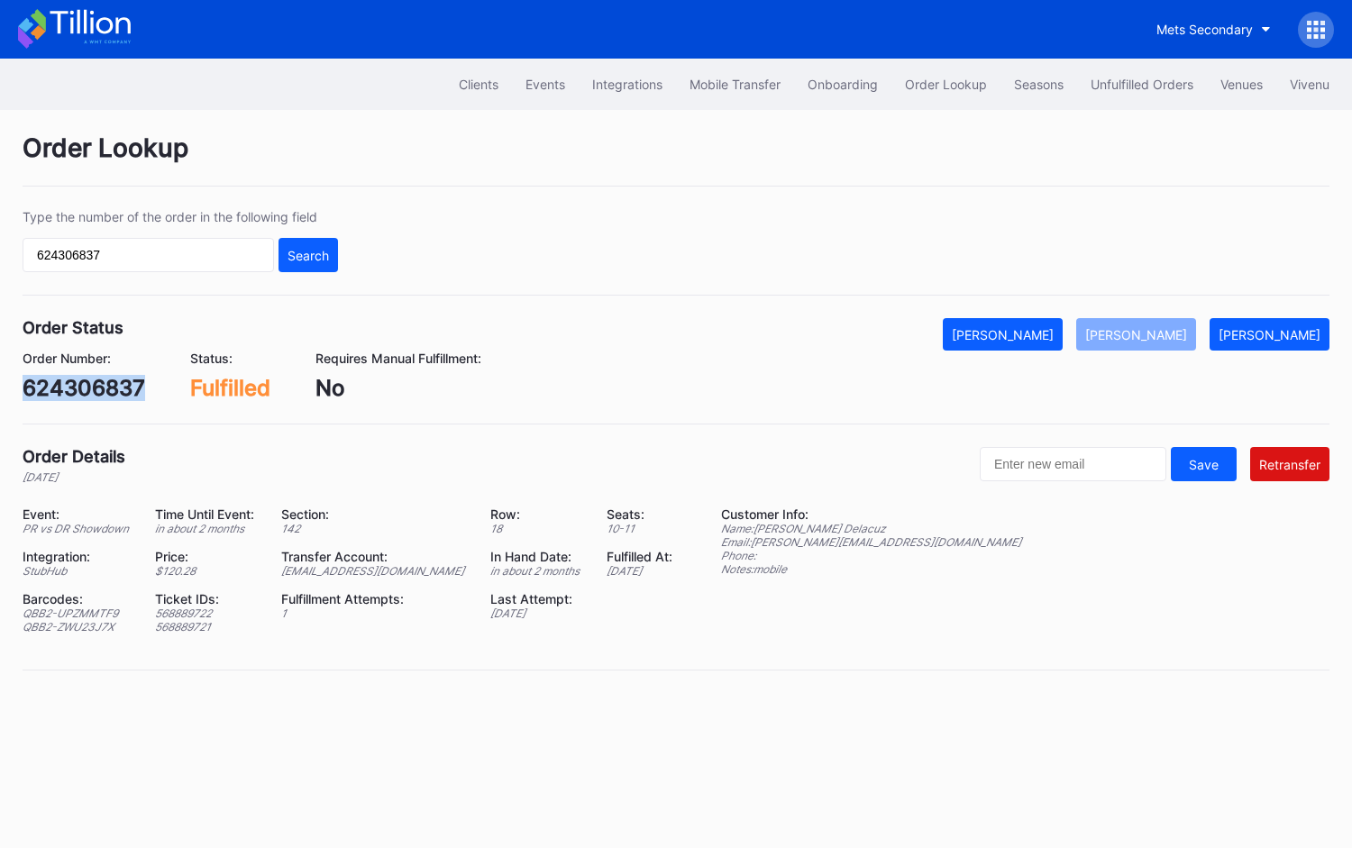
click at [98, 393] on div "624306837" at bounding box center [84, 388] width 123 height 26
copy div "624306837"
click at [1142, 88] on div "Unfulfilled Orders" at bounding box center [1141, 84] width 103 height 15
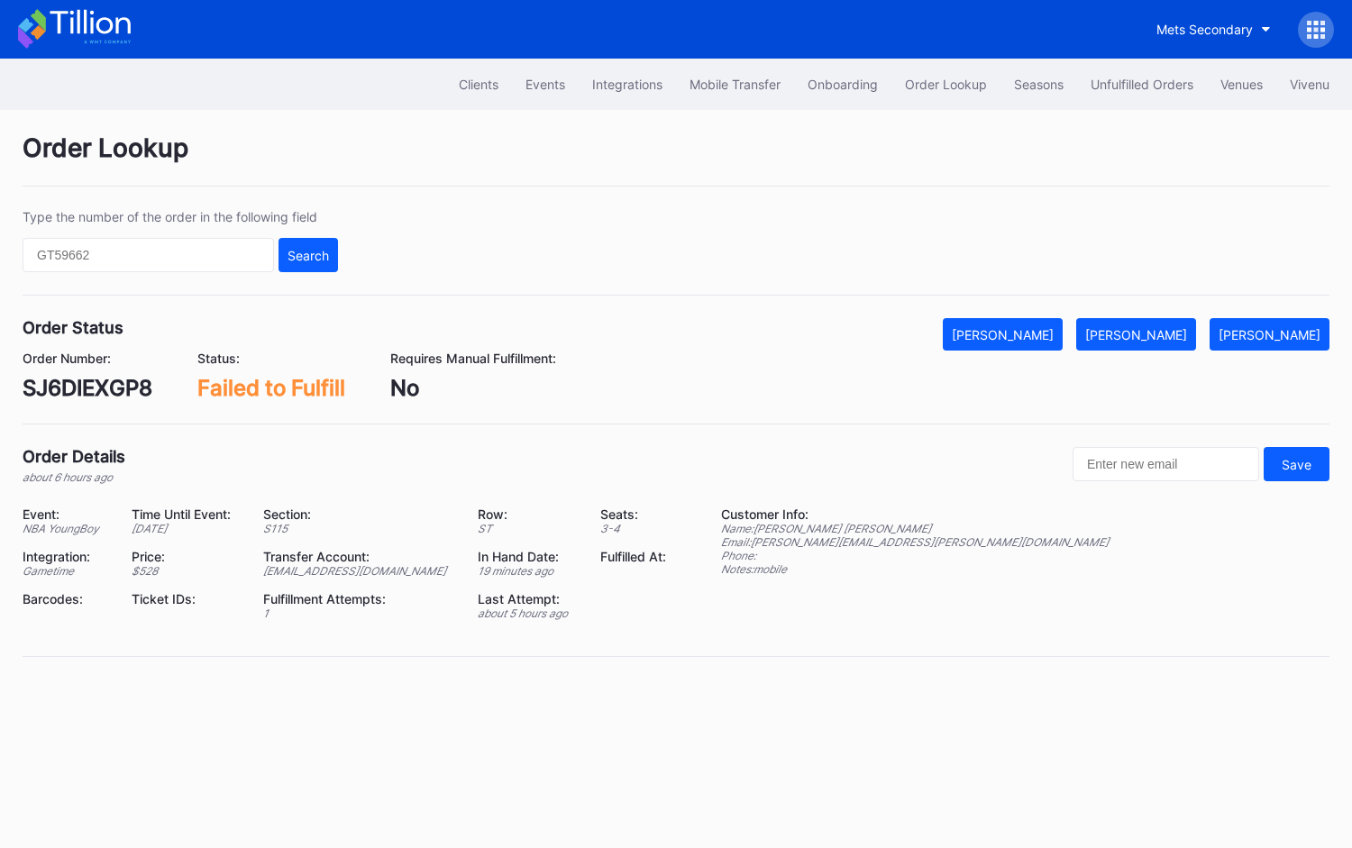
click at [124, 403] on div "Order Status Mark Cancelled Mark Fulfilled Mark Pending Order Number: SJ6DIEXGP…" at bounding box center [676, 371] width 1307 height 106
click at [123, 384] on div "SJ6DIEXGP8" at bounding box center [88, 388] width 130 height 26
copy div "SJ6DIEXGP8"
click at [1170, 327] on div "Mark Fulfilled" at bounding box center [1136, 334] width 102 height 15
